Goal: Task Accomplishment & Management: Use online tool/utility

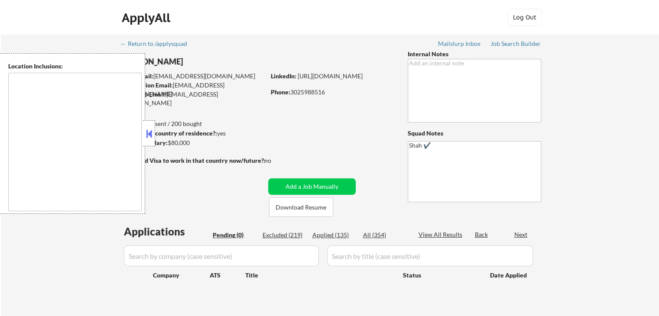
type textarea "[GEOGRAPHIC_DATA], DE [GEOGRAPHIC_DATA], [GEOGRAPHIC_DATA], DE [GEOGRAPHIC_DATA…"
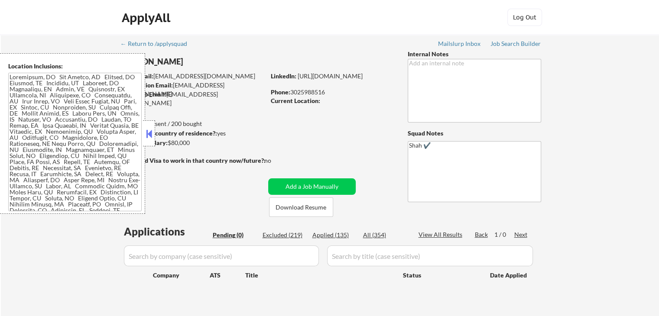
click at [610, 118] on div "← Return to /applysquad Mailslurp Inbox Job Search Builder [PERSON_NAME] User E…" at bounding box center [330, 179] width 658 height 289
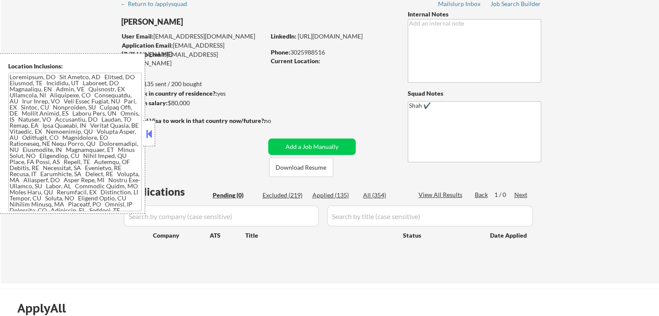
scroll to position [87, 0]
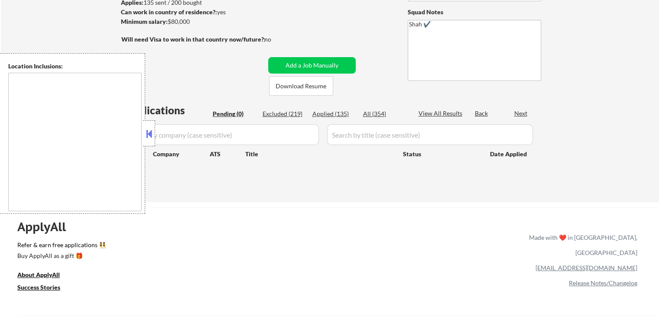
scroll to position [87, 0]
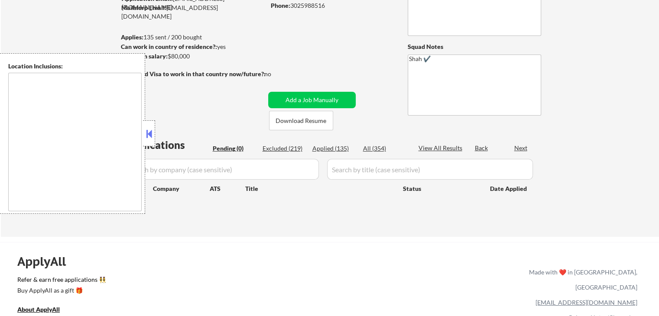
type textarea "[GEOGRAPHIC_DATA], DE [GEOGRAPHIC_DATA], [GEOGRAPHIC_DATA], DE [GEOGRAPHIC_DATA…"
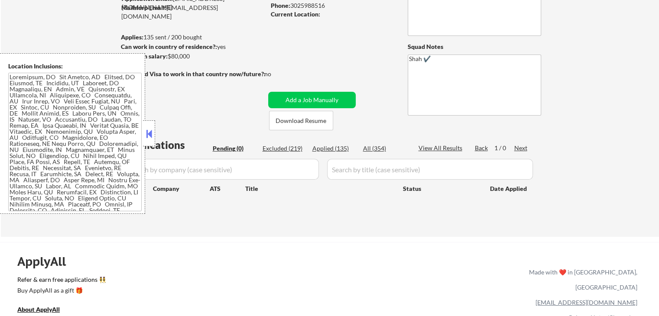
click at [342, 148] on div "Applied (135)" at bounding box center [334, 148] width 43 height 9
select select ""applied""
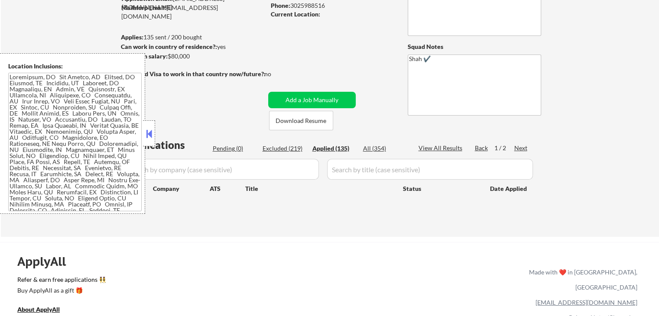
select select ""applied""
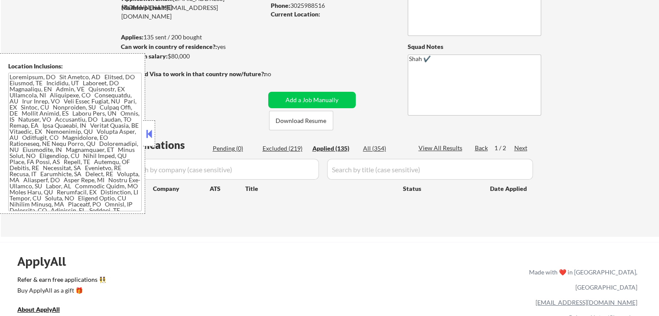
select select ""applied""
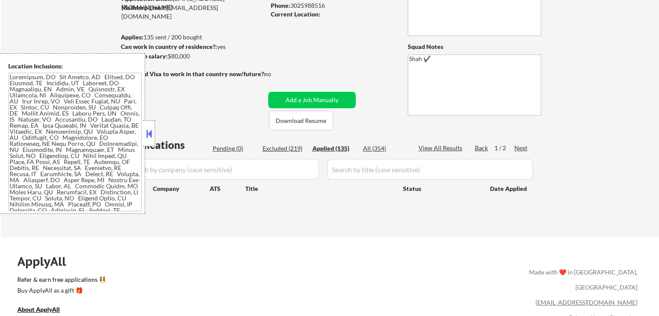
select select ""applied""
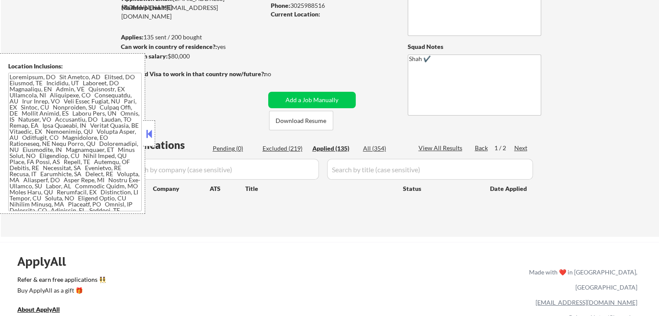
select select ""applied""
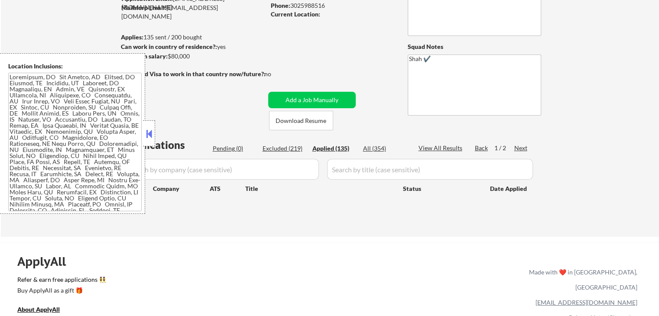
select select ""applied""
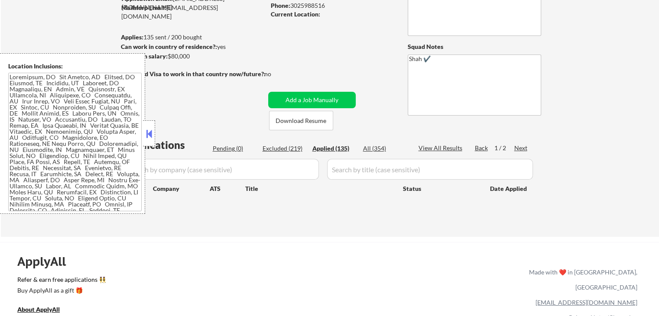
select select ""applied""
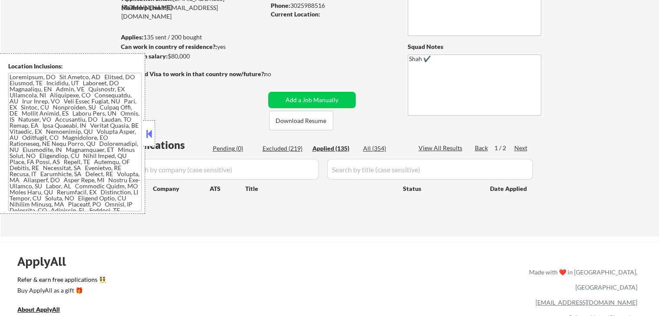
select select ""applied""
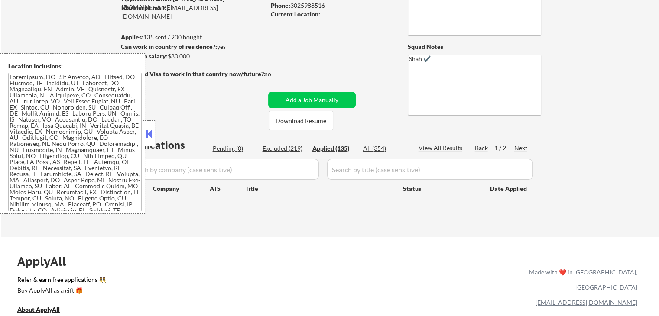
select select ""applied""
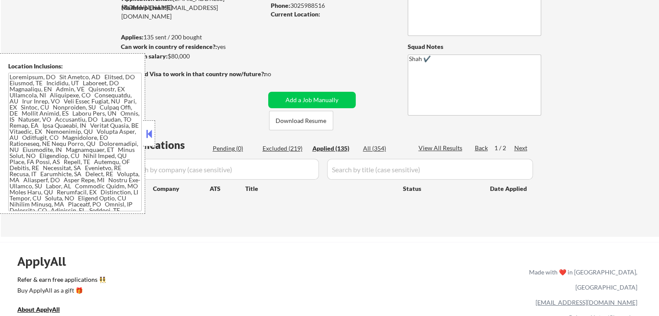
select select ""applied""
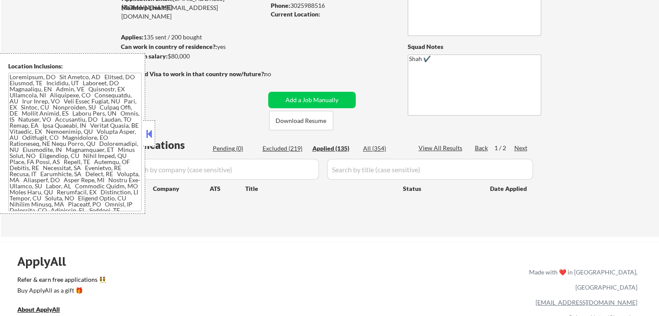
select select ""applied""
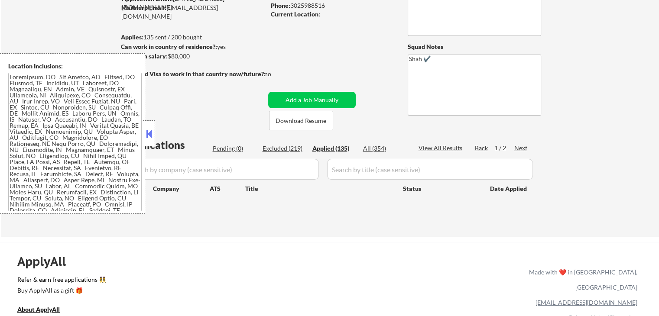
select select ""applied""
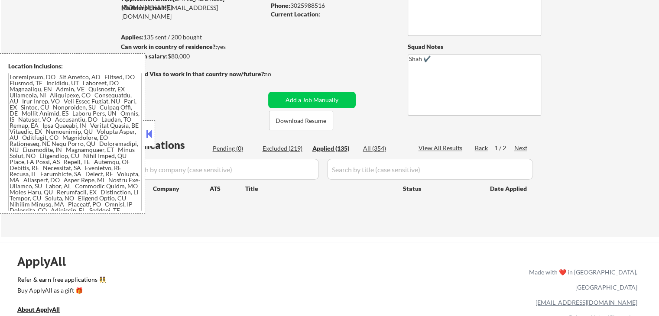
select select ""applied""
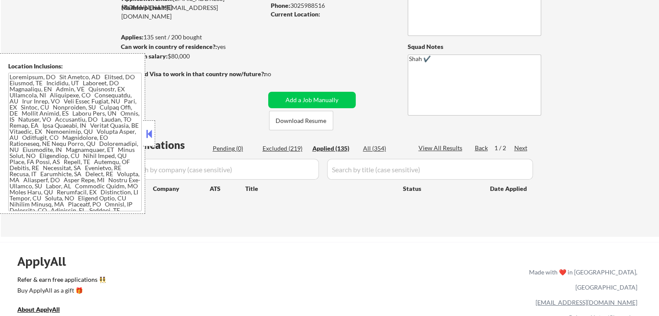
select select ""applied""
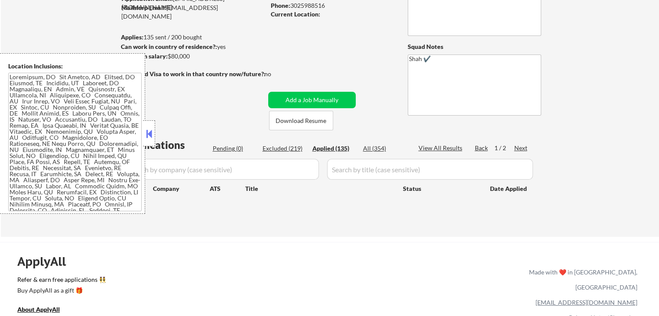
select select ""applied""
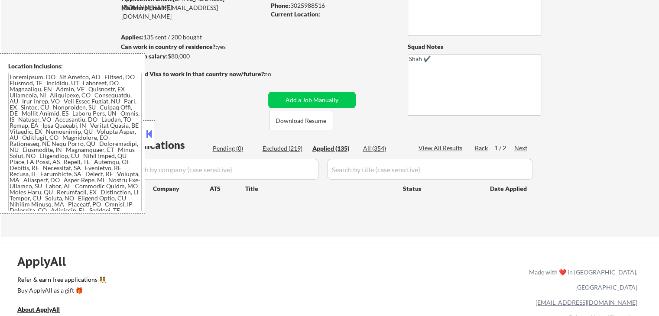
select select ""applied""
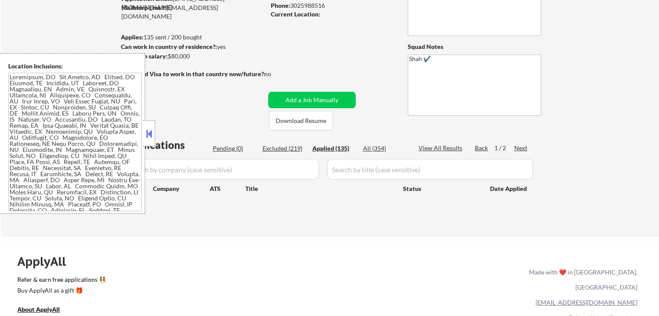
select select ""applied""
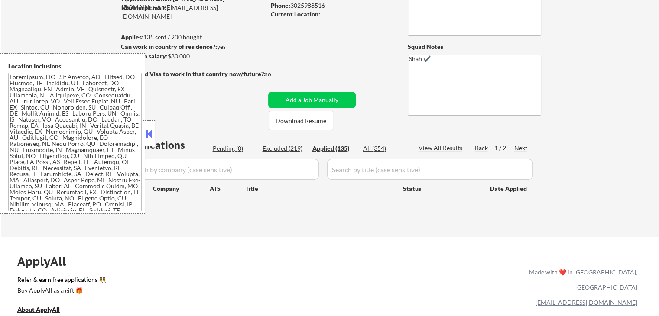
select select ""applied""
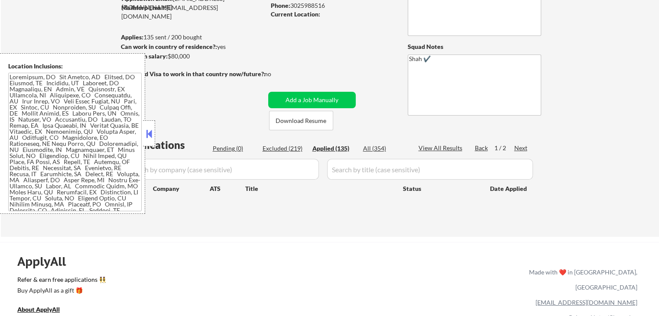
select select ""applied""
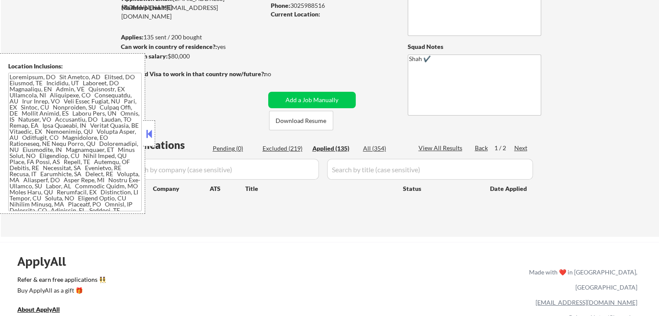
select select ""applied""
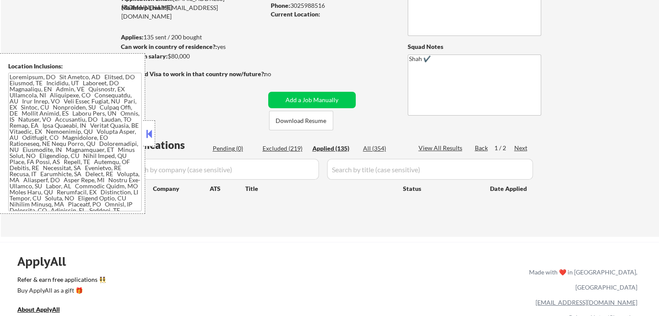
select select ""applied""
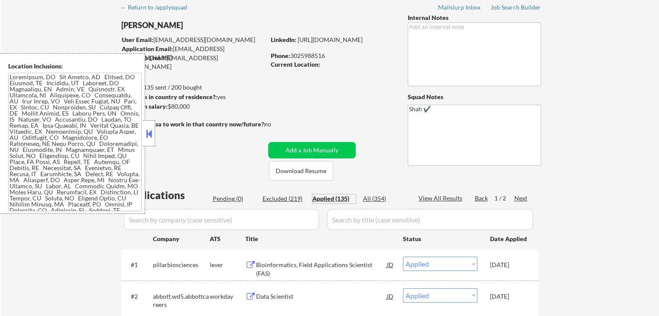
scroll to position [0, 0]
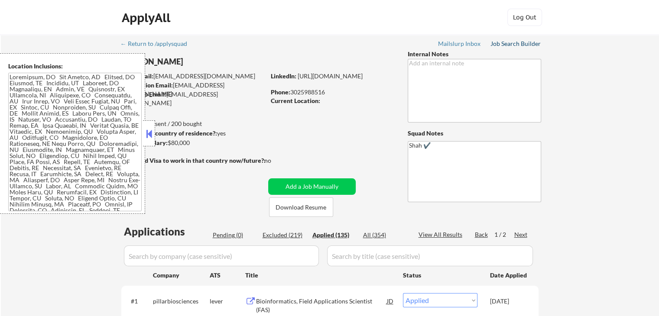
click at [540, 44] on div "Job Search Builder" at bounding box center [516, 44] width 51 height 6
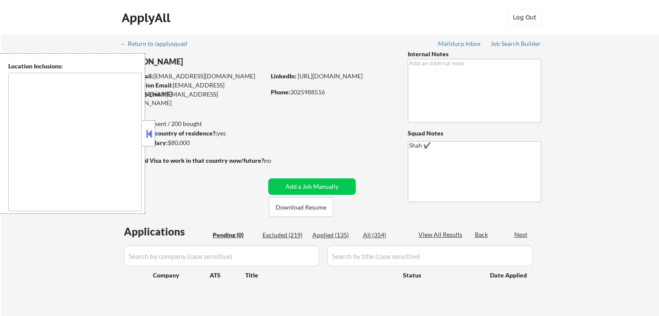
type textarea "[GEOGRAPHIC_DATA], DE [GEOGRAPHIC_DATA], [GEOGRAPHIC_DATA], DE [GEOGRAPHIC_DATA…"
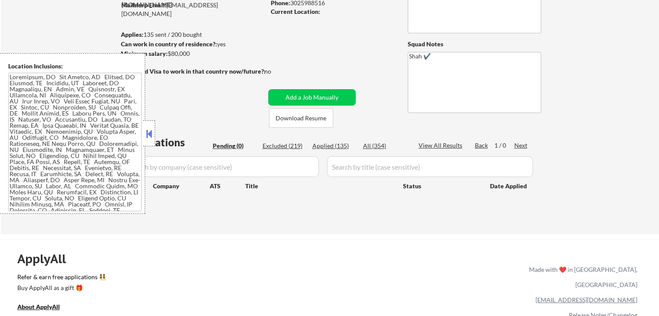
scroll to position [130, 0]
